Goal: Task Accomplishment & Management: Manage account settings

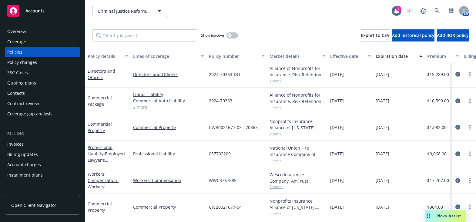
scroll to position [55, 0]
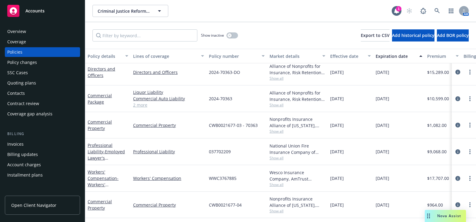
click at [45, 37] on div "Coverage" at bounding box center [42, 42] width 70 height 10
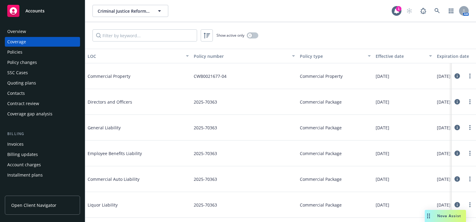
click at [253, 39] on div "Show active only" at bounding box center [280, 35] width 391 height 27
click at [252, 30] on div "Show active only" at bounding box center [280, 35] width 391 height 27
drag, startPoint x: 253, startPoint y: 39, endPoint x: 255, endPoint y: 43, distance: 4.5
click at [255, 43] on div "Show active only" at bounding box center [280, 35] width 391 height 27
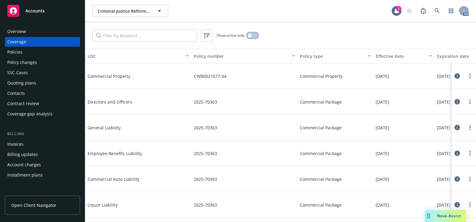
click at [249, 34] on button "button" at bounding box center [253, 35] width 12 height 6
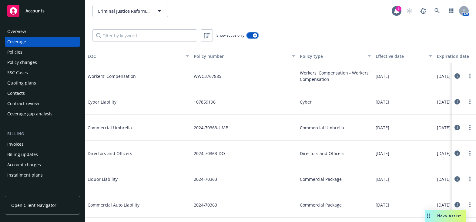
click at [249, 35] on button "button" at bounding box center [253, 35] width 12 height 6
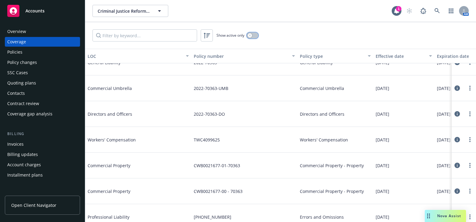
scroll to position [729, 0]
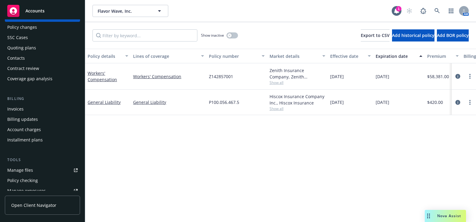
scroll to position [110, 0]
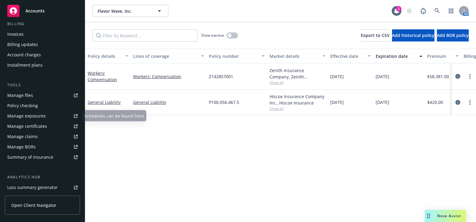
click at [46, 128] on link "Manage certificates" at bounding box center [42, 127] width 75 height 10
click at [109, 100] on link "General Liability" at bounding box center [104, 102] width 33 height 6
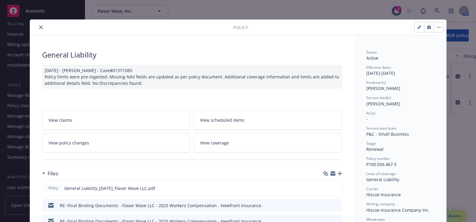
scroll to position [55, 0]
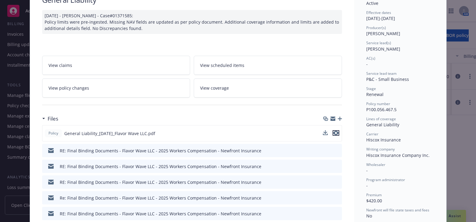
click at [335, 132] on icon "preview file" at bounding box center [335, 133] width 5 height 4
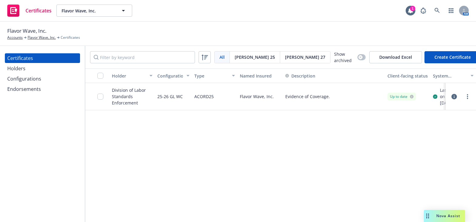
click at [19, 67] on div "Holders" at bounding box center [16, 69] width 18 height 10
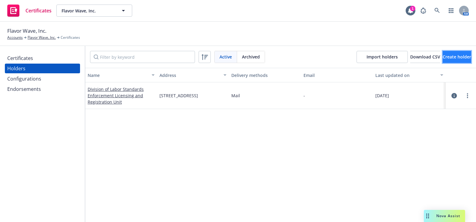
click at [446, 55] on span "Create holder" at bounding box center [457, 57] width 28 height 6
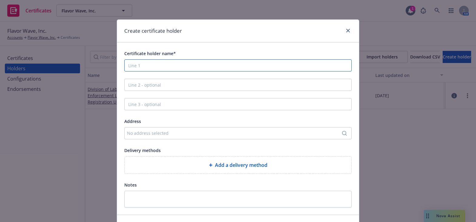
paste input "California Farmers' Markets Association 3585 Clayton Rd. Concord, CA 94519"
drag, startPoint x: 206, startPoint y: 65, endPoint x: 312, endPoint y: 74, distance: 106.5
click at [313, 74] on div "Certificate holder name* California Farmers' Markets Association 3585 Clayton R…" at bounding box center [237, 129] width 227 height 158
type input "California Farmers' Markets Association 3585 Clayton Rd. Concord, CA 94519"
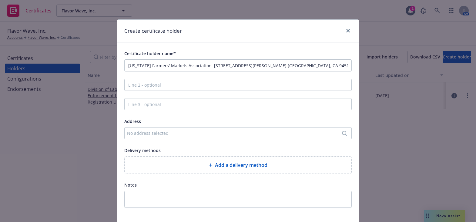
drag, startPoint x: 136, startPoint y: 132, endPoint x: 147, endPoint y: 141, distance: 14.3
click at [147, 141] on div "Certificate holder name* California Farmers' Markets Association 3585 Clayton R…" at bounding box center [237, 129] width 227 height 158
click at [152, 135] on div "No address selected" at bounding box center [235, 133] width 216 height 6
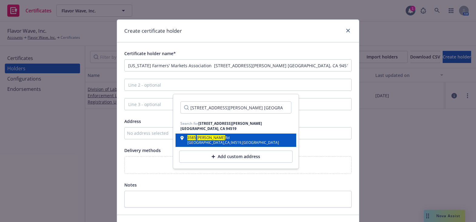
type input "3585 Clayton Rd. Concord, CA 94519"
click at [240, 136] on div "3585 Clayton Rd Concord , CA , 94519 , USA" at bounding box center [235, 140] width 111 height 8
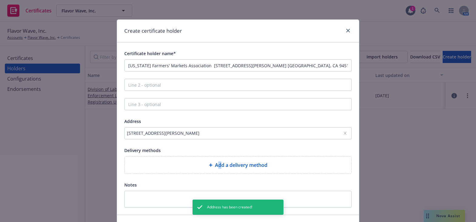
click at [218, 162] on span "Add a delivery method" at bounding box center [241, 165] width 52 height 7
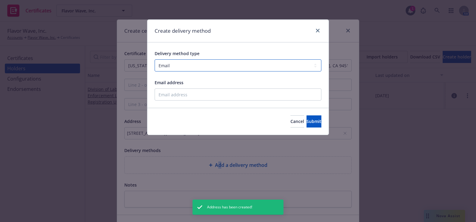
click at [206, 60] on select "Select delivery method type Email Mail Fax Upload to Compliance Website" at bounding box center [238, 65] width 167 height 12
select select "UPLOAD_TO_COMPLIANCE_WEBSITE"
click at [155, 59] on select "Select delivery method type Email Mail Fax Upload to Compliance Website" at bounding box center [238, 65] width 167 height 12
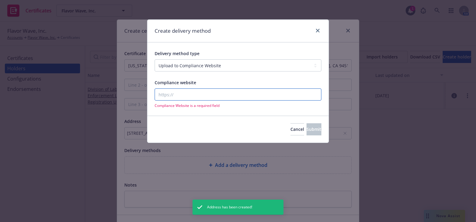
click at [189, 96] on input "Compliance website" at bounding box center [238, 95] width 167 height 12
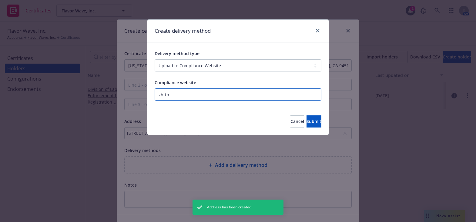
paste input "https://www.newfront.com"
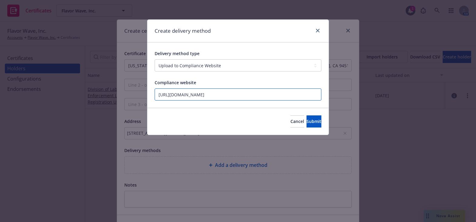
type input "https://www.newfront.com"
click at [314, 122] on button "Submit" at bounding box center [314, 122] width 15 height 12
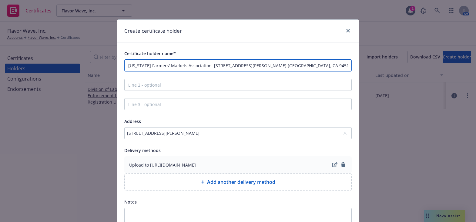
drag, startPoint x: 209, startPoint y: 65, endPoint x: 439, endPoint y: 85, distance: 230.3
click at [439, 85] on div "Create certificate holder Certificate holder name* California Farmers' Markets …" at bounding box center [238, 111] width 476 height 222
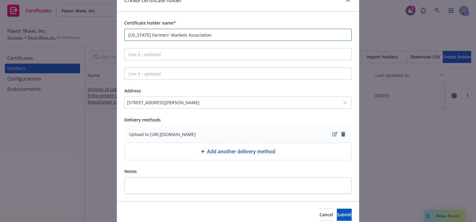
scroll to position [56, 0]
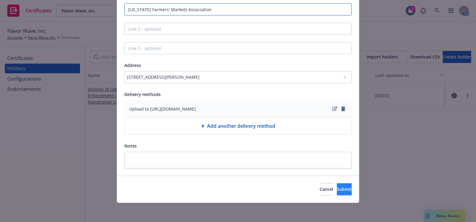
type input "California Farmers' Markets Association"
click at [337, 186] on span "Submit" at bounding box center [344, 189] width 15 height 6
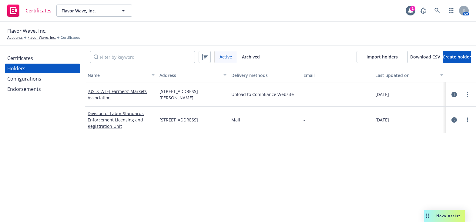
click at [39, 58] on div "Certificates" at bounding box center [42, 58] width 70 height 10
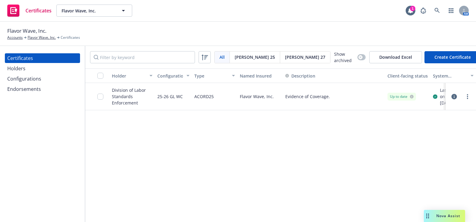
click at [437, 53] on button "Create Certificate" at bounding box center [452, 57] width 56 height 12
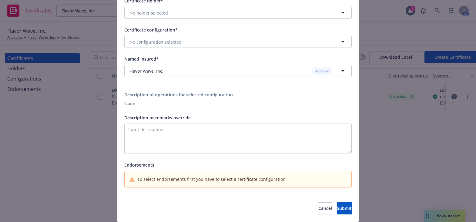
scroll to position [73, 0]
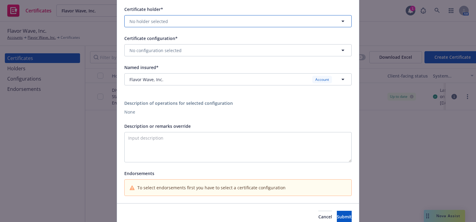
click at [160, 24] on span "No holder selected" at bounding box center [148, 21] width 39 height 6
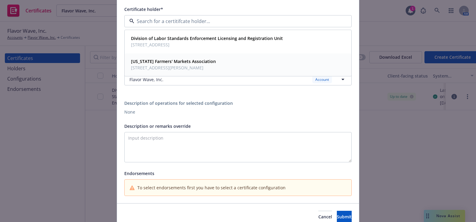
click at [168, 69] on span "3585 Clayton Rd, Concord, CA, 94519, USA" at bounding box center [173, 68] width 85 height 6
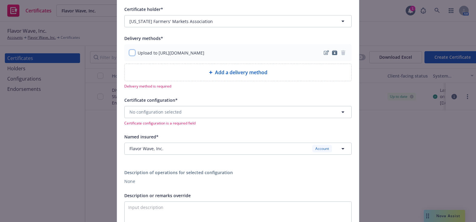
click at [132, 53] on input "checkbox" at bounding box center [132, 53] width 6 height 6
checkbox input "true"
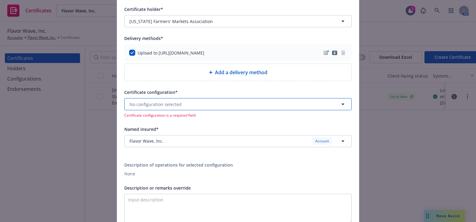
click at [151, 99] on button "No configuration selected" at bounding box center [237, 104] width 227 height 12
click at [170, 126] on span "ACORD25 - Evidence of Coverage." at bounding box center [165, 128] width 68 height 6
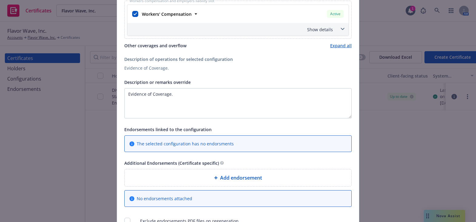
scroll to position [276, 0]
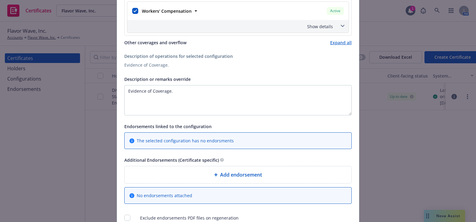
click at [221, 179] on div "Add endorsement" at bounding box center [238, 174] width 227 height 17
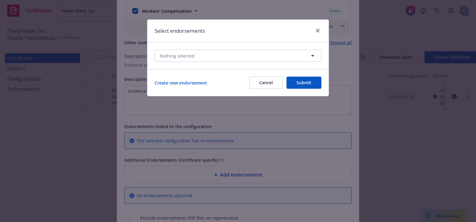
click at [179, 62] on div "Nothing selected" at bounding box center [237, 55] width 181 height 27
click at [179, 61] on button "Nothing selected" at bounding box center [238, 56] width 167 height 12
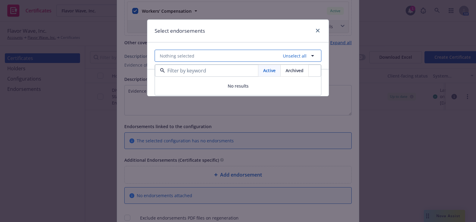
click at [180, 60] on button "Nothing selected Unselect all" at bounding box center [238, 56] width 167 height 12
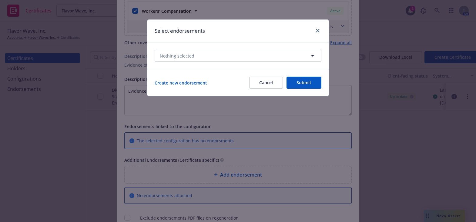
click at [277, 82] on button "Cancel" at bounding box center [266, 83] width 34 height 12
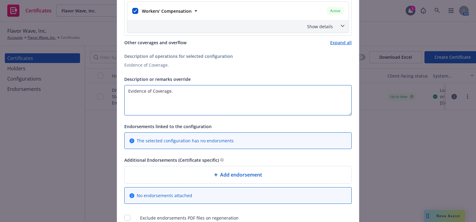
drag, startPoint x: 238, startPoint y: 98, endPoint x: -49, endPoint y: 53, distance: 291.1
click at [0, 53] on html "Certificates Flavor Wave, Inc. Flavor Wave, Inc. 1 AM Flavor Wave, Inc. Account…" at bounding box center [238, 111] width 476 height 222
paste textarea "The Certificate Holder is included as an additional insured as required by a wr…"
drag, startPoint x: 158, startPoint y: 98, endPoint x: 377, endPoint y: 108, distance: 220.0
click at [379, 109] on div "Create Certificate Form type ACORD 25 ACORD 27 ACORD 28 Certificate holder* No …" at bounding box center [238, 111] width 476 height 222
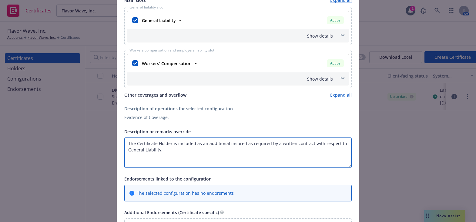
scroll to position [165, 0]
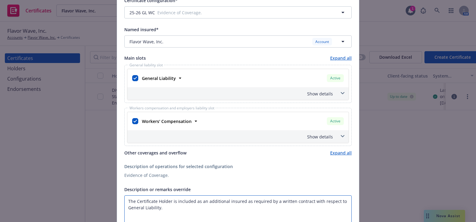
type textarea "The Certificate Holder is included as an additional insured as required by a wr…"
click at [321, 91] on div "Show details" at bounding box center [231, 94] width 204 height 6
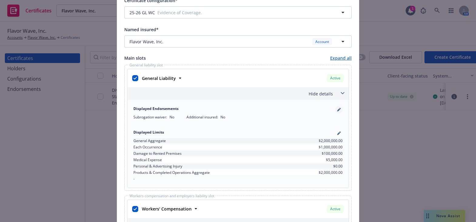
click at [338, 110] on icon "pencil" at bounding box center [339, 110] width 4 height 4
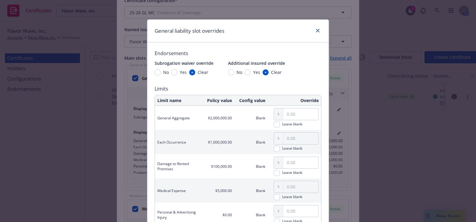
click at [247, 75] on div "Yes" at bounding box center [252, 72] width 15 height 6
click at [247, 75] on input "Yes" at bounding box center [248, 72] width 6 height 6
radio input "true"
drag, startPoint x: 247, startPoint y: 73, endPoint x: 245, endPoint y: 70, distance: 4.2
click at [247, 73] on input "Yes" at bounding box center [248, 72] width 6 height 6
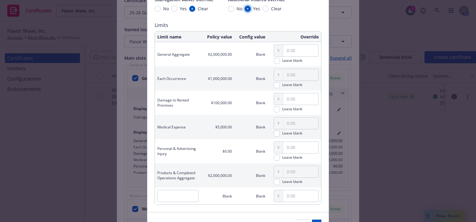
scroll to position [100, 0]
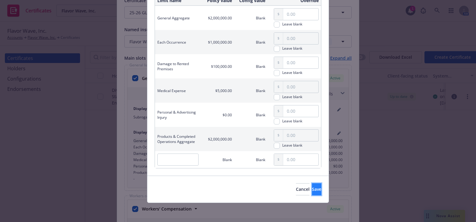
click at [312, 189] on span "Save" at bounding box center [316, 189] width 9 height 6
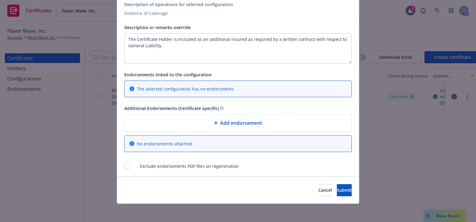
scroll to position [416, 0]
click at [337, 185] on button "Submit" at bounding box center [344, 190] width 15 height 12
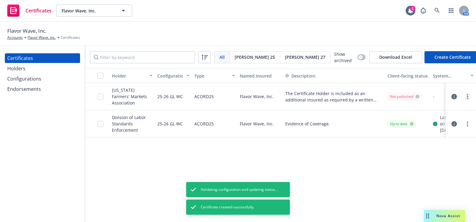
click at [466, 96] on link "more" at bounding box center [467, 96] width 7 height 7
click at [402, 129] on link "Regenerate" at bounding box center [422, 132] width 97 height 12
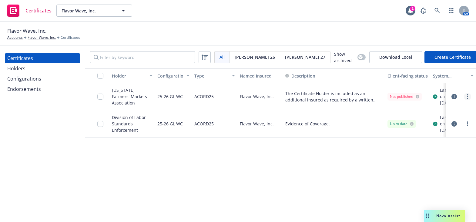
click at [464, 100] on link "more" at bounding box center [467, 96] width 7 height 7
drag, startPoint x: 317, startPoint y: 182, endPoint x: 300, endPoint y: 180, distance: 17.0
click at [317, 182] on div "Holder Configuration Type Named Insured Description Client-facing status System…" at bounding box center [280, 146] width 391 height 154
click at [467, 96] on link "more" at bounding box center [467, 96] width 7 height 7
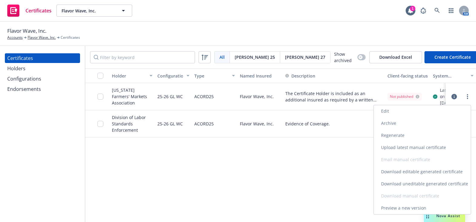
click at [390, 186] on link "Download uneditable generated certificate" at bounding box center [422, 184] width 97 height 12
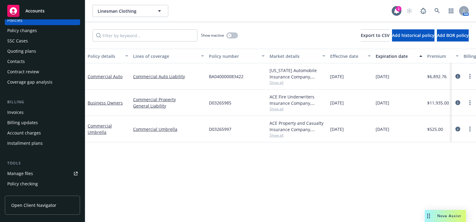
scroll to position [82, 0]
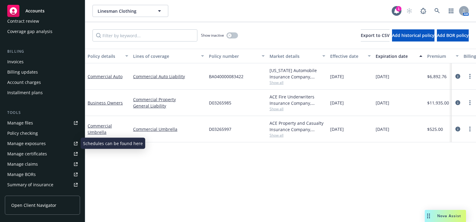
click at [49, 152] on link "Manage certificates" at bounding box center [42, 154] width 75 height 10
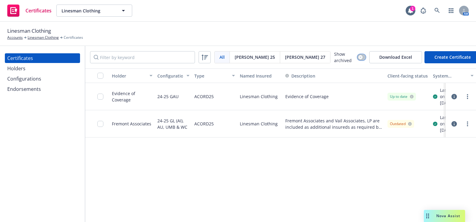
click at [357, 59] on button "button" at bounding box center [361, 57] width 8 height 6
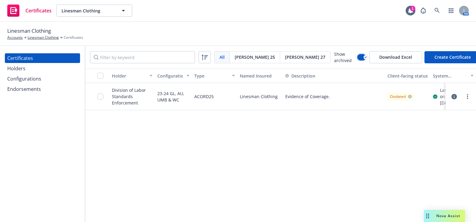
click at [357, 59] on button "button" at bounding box center [361, 57] width 8 height 6
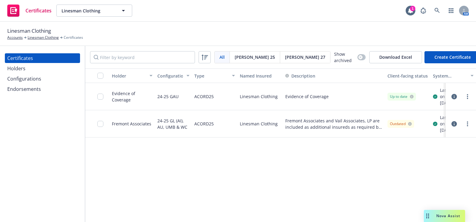
click at [39, 80] on div "Configurations" at bounding box center [24, 79] width 34 height 10
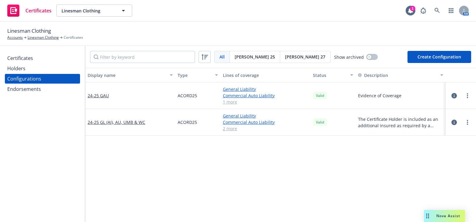
click at [36, 60] on div "Certificates" at bounding box center [42, 58] width 70 height 10
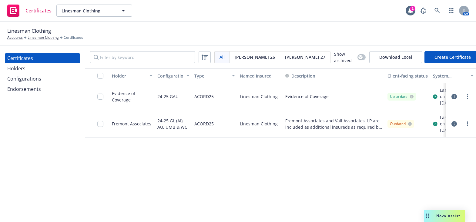
click at [39, 75] on div "Configurations" at bounding box center [24, 79] width 34 height 10
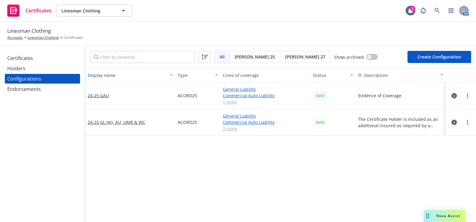
click at [44, 57] on div "Certificates" at bounding box center [42, 58] width 70 height 10
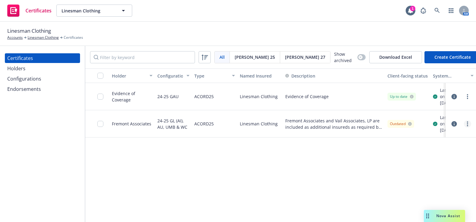
click at [467, 128] on link "more" at bounding box center [467, 123] width 7 height 7
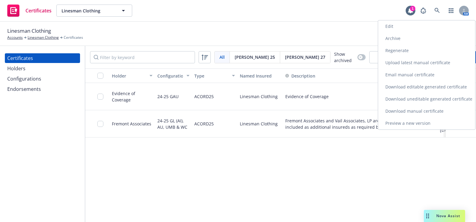
click at [397, 25] on link "Edit" at bounding box center [426, 26] width 97 height 12
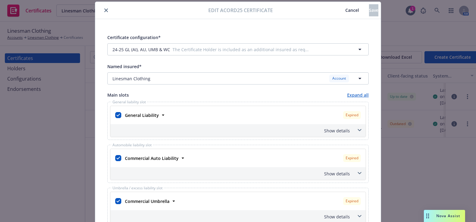
scroll to position [27, 0]
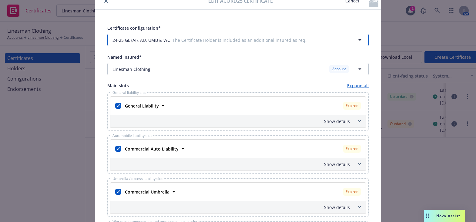
click at [148, 39] on span "24-25 GL (AI), AU, UMB & WC" at bounding box center [141, 40] width 58 height 6
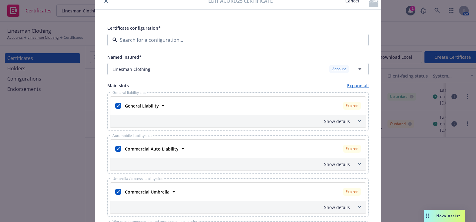
click at [148, 92] on span "ACORD25 - Evidence of Coverage" at bounding box center [147, 93] width 67 height 6
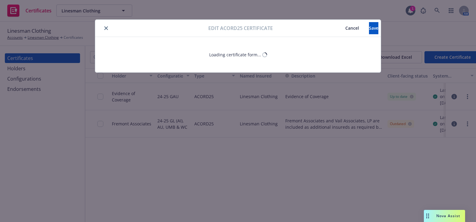
scroll to position [0, 0]
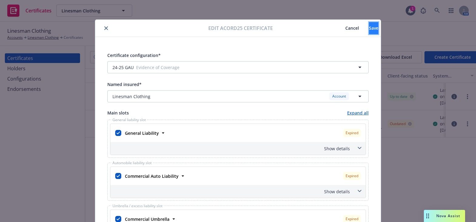
click at [369, 26] on span "Save" at bounding box center [373, 28] width 9 height 6
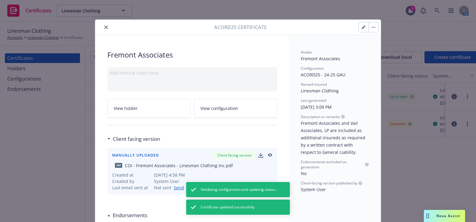
click at [106, 30] on div at bounding box center [156, 27] width 116 height 7
click at [107, 25] on div at bounding box center [156, 27] width 116 height 7
click at [105, 31] on div "Acord25 certificate" at bounding box center [238, 27] width 286 height 15
click at [104, 29] on button "close" at bounding box center [105, 27] width 7 height 7
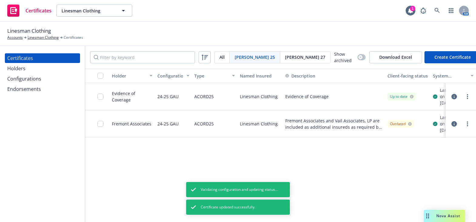
click at [38, 78] on div "Configurations" at bounding box center [24, 79] width 34 height 10
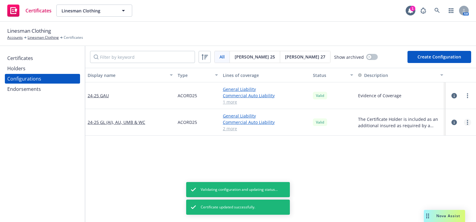
click at [464, 122] on link "more" at bounding box center [467, 122] width 7 height 7
click at [412, 145] on link "Archive" at bounding box center [433, 147] width 67 height 12
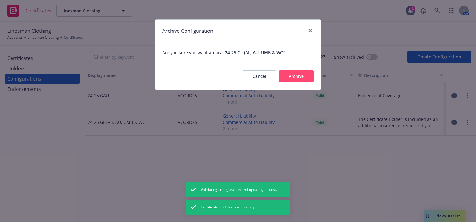
click at [309, 80] on button "Archive" at bounding box center [296, 76] width 35 height 12
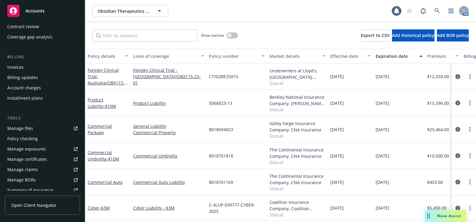
scroll to position [183, 0]
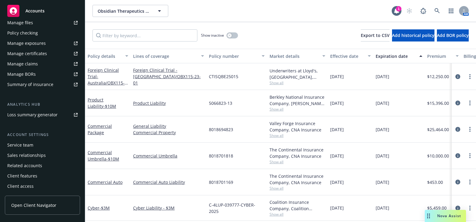
click at [47, 52] on link "Manage certificates" at bounding box center [42, 54] width 75 height 10
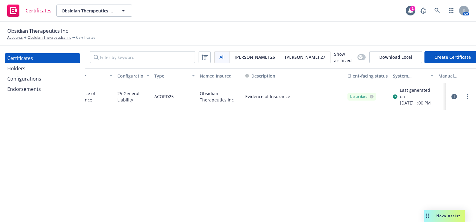
drag, startPoint x: 326, startPoint y: 127, endPoint x: 315, endPoint y: 129, distance: 10.5
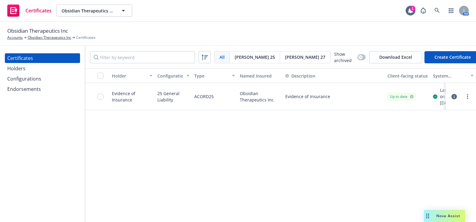
drag, startPoint x: 252, startPoint y: 129, endPoint x: 60, endPoint y: 98, distance: 194.6
drag, startPoint x: 75, startPoint y: 30, endPoint x: 7, endPoint y: 22, distance: 68.1
click at [7, 22] on div "Obsidian Therapeutics Inc Accounts Obsidian Therapeutics Inc Certificates" at bounding box center [238, 34] width 476 height 24
click at [42, 25] on div "Obsidian Therapeutics Inc Accounts Obsidian Therapeutics Inc Certificates" at bounding box center [238, 34] width 476 height 24
drag, startPoint x: 75, startPoint y: 32, endPoint x: 70, endPoint y: 31, distance: 5.8
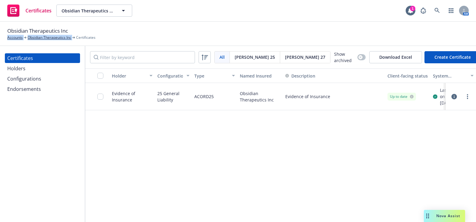
click at [70, 31] on div "Obsidian Therapeutics Inc Accounts Obsidian Therapeutics Inc Certificates" at bounding box center [51, 33] width 88 height 13
drag, startPoint x: 79, startPoint y: 32, endPoint x: -2, endPoint y: 32, distance: 80.9
click at [0, 32] on html "Certificates Obsidian Therapeutics Inc Obsidian Therapeutics Inc 1 AM Obsidian …" at bounding box center [238, 111] width 476 height 222
click at [86, 23] on div "Obsidian Therapeutics Inc Accounts Obsidian Therapeutics Inc Certificates" at bounding box center [238, 34] width 476 height 24
drag, startPoint x: 72, startPoint y: 29, endPoint x: -6, endPoint y: 27, distance: 78.3
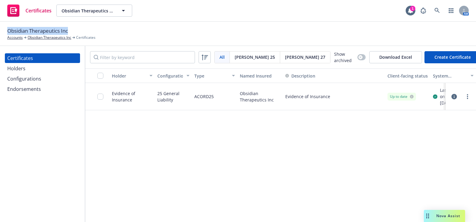
click at [0, 27] on html "Certificates Obsidian Therapeutics Inc Obsidian Therapeutics Inc 1 AM Obsidian …" at bounding box center [238, 111] width 476 height 222
copy span "Obsidian Therapeutics Inc"
